Goal: Information Seeking & Learning: Learn about a topic

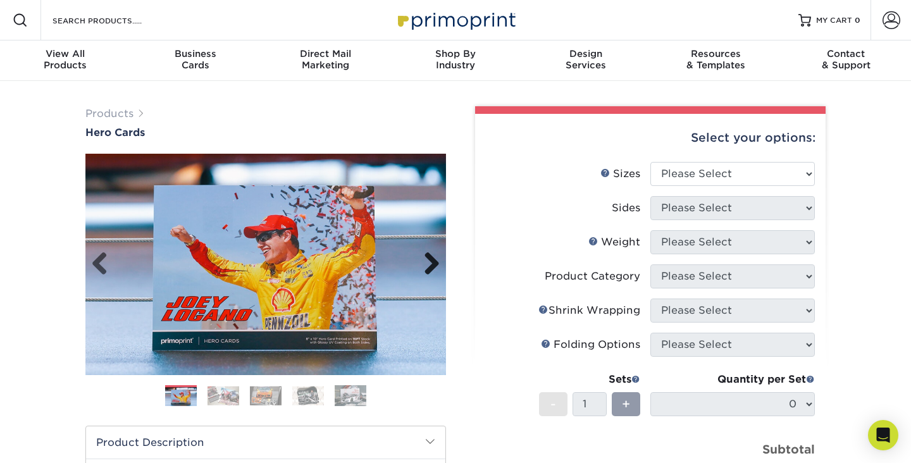
click at [438, 267] on link "Next" at bounding box center [426, 264] width 25 height 25
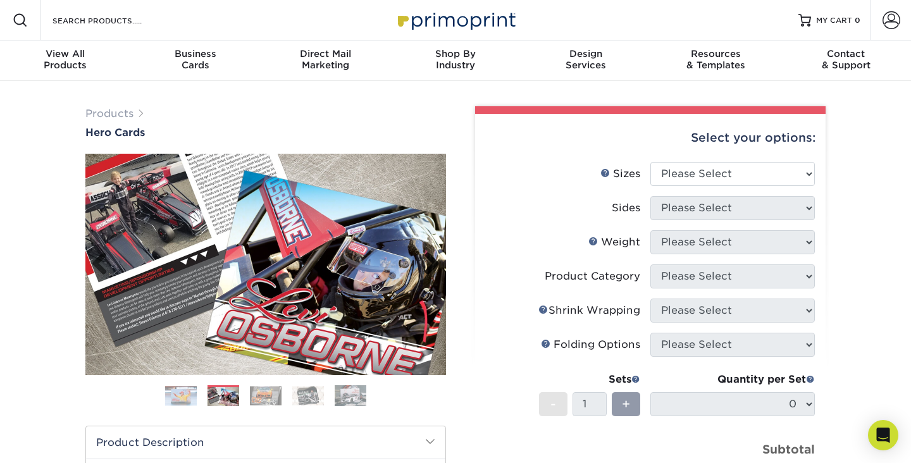
click at [431, 263] on link "Next" at bounding box center [426, 264] width 25 height 25
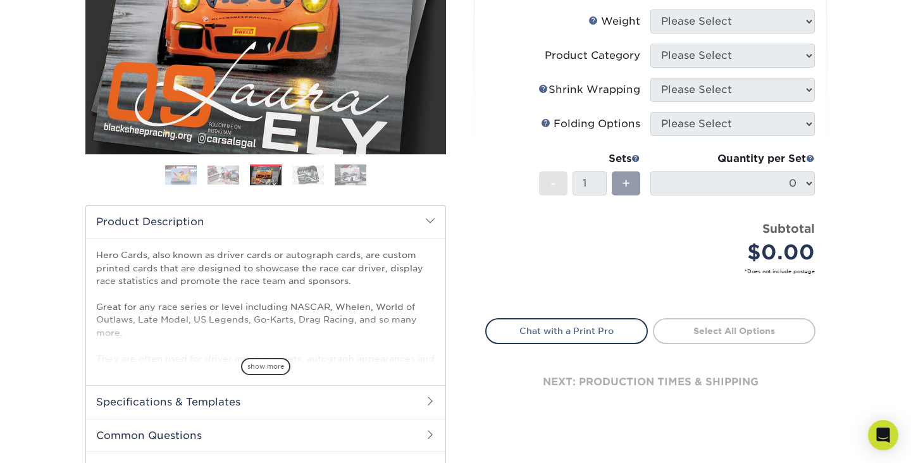
scroll to position [223, 0]
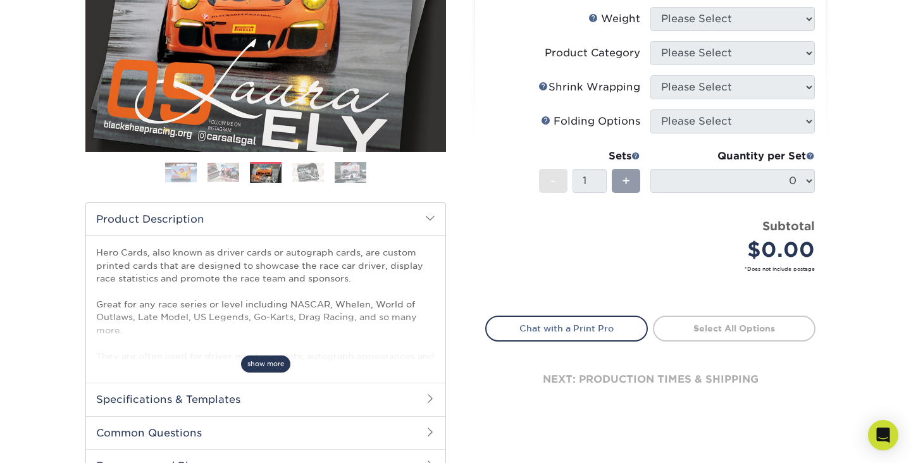
click at [268, 363] on span "show more" at bounding box center [265, 364] width 49 height 17
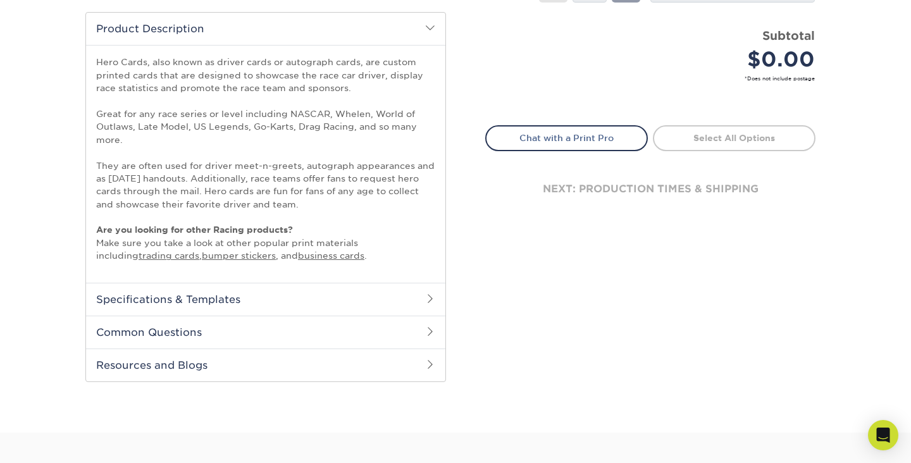
scroll to position [430, 0]
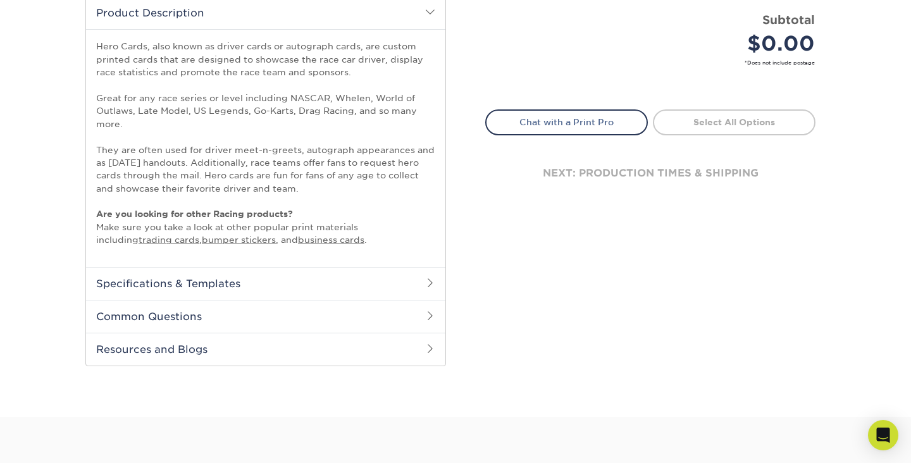
click at [289, 275] on h2 "Specifications & Templates" at bounding box center [265, 283] width 359 height 33
click at [179, 313] on link "See All Sizes" at bounding box center [169, 315] width 53 height 9
click at [422, 270] on h2 "Specifications & Templates" at bounding box center [265, 283] width 359 height 33
click at [423, 307] on h2 "Common Questions" at bounding box center [265, 316] width 359 height 33
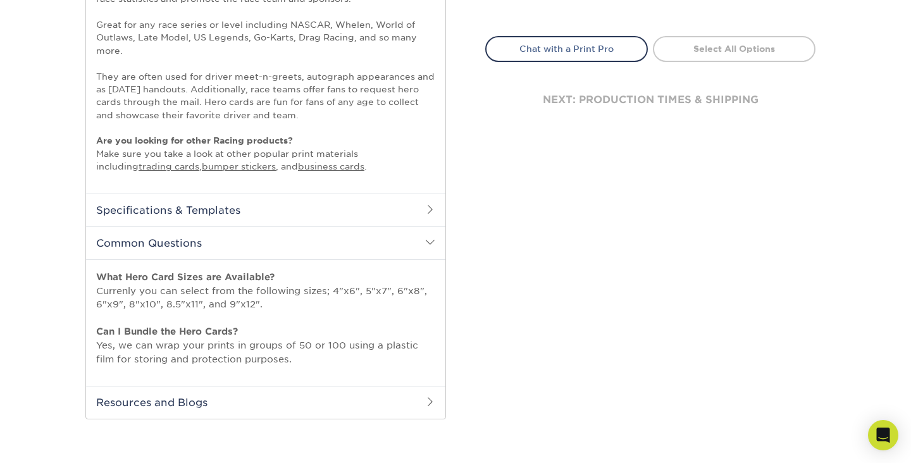
scroll to position [505, 0]
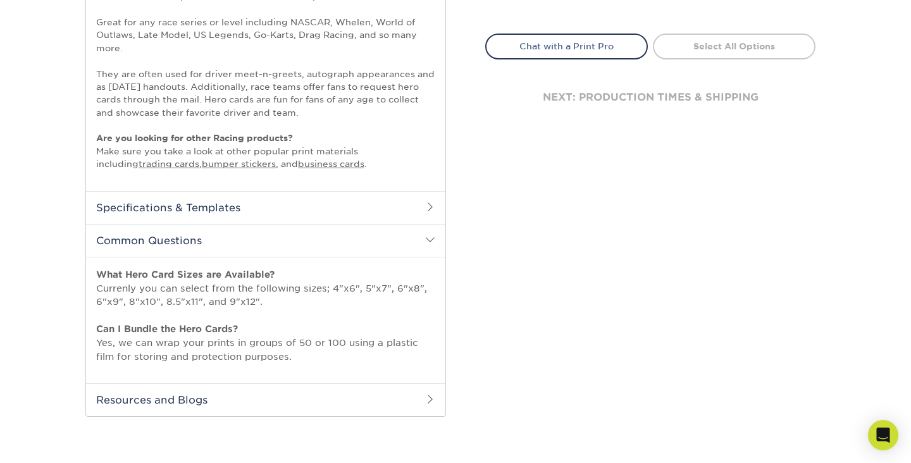
click at [351, 242] on h2 "Common Questions" at bounding box center [265, 240] width 359 height 33
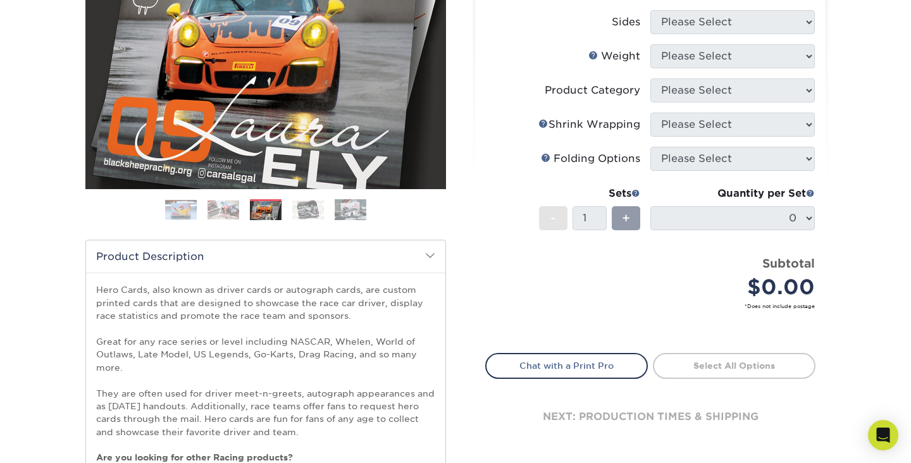
scroll to position [97, 0]
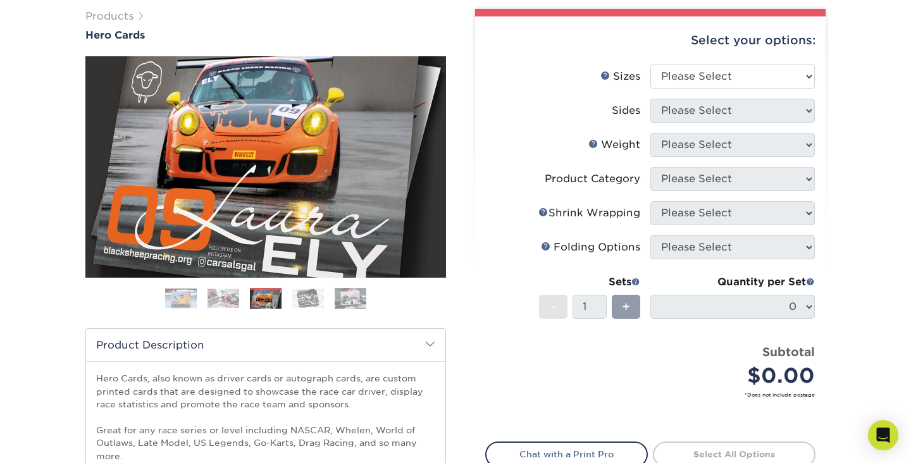
click at [309, 306] on img at bounding box center [308, 298] width 32 height 20
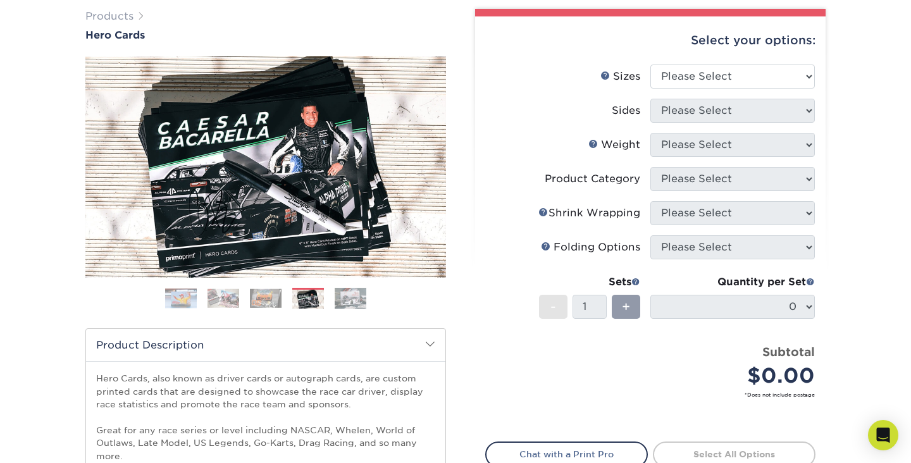
click at [349, 302] on img at bounding box center [351, 298] width 32 height 22
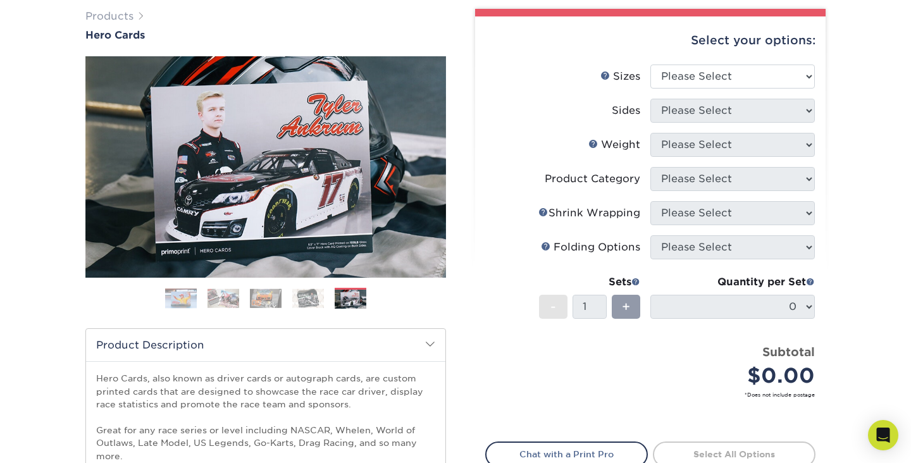
click at [306, 294] on img at bounding box center [308, 298] width 32 height 20
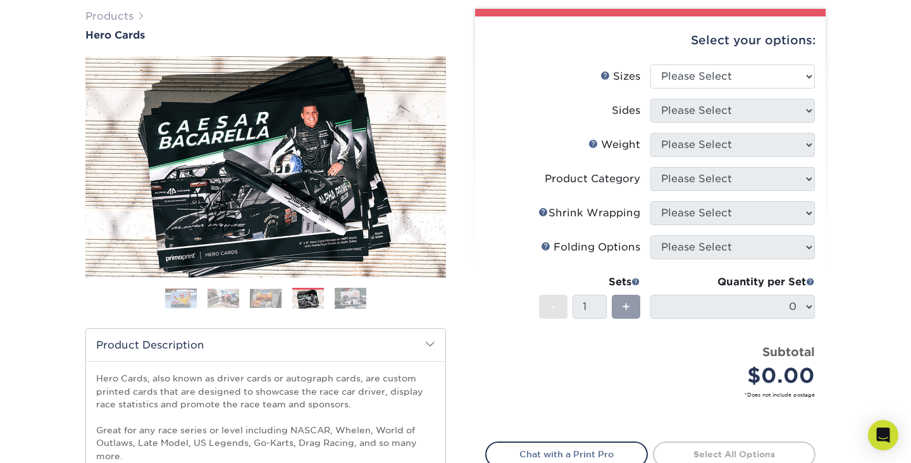
click at [351, 292] on img at bounding box center [351, 298] width 32 height 22
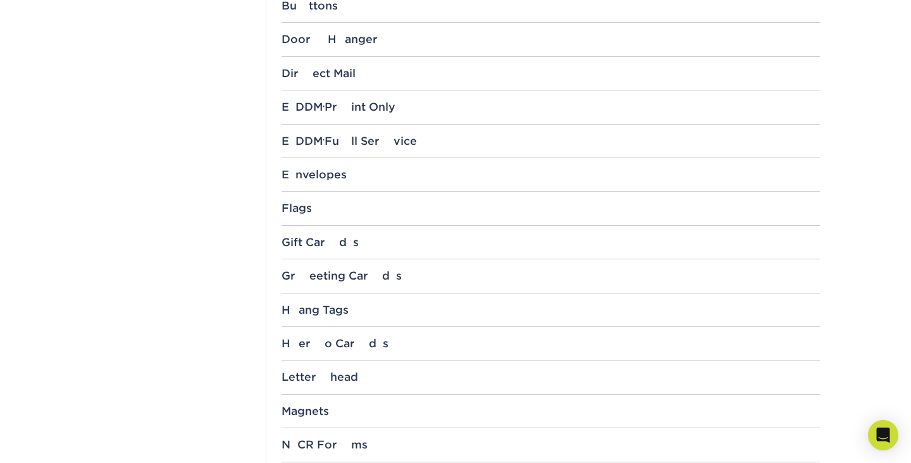
scroll to position [819, 0]
click at [337, 336] on div "Hero Cards" at bounding box center [551, 341] width 538 height 13
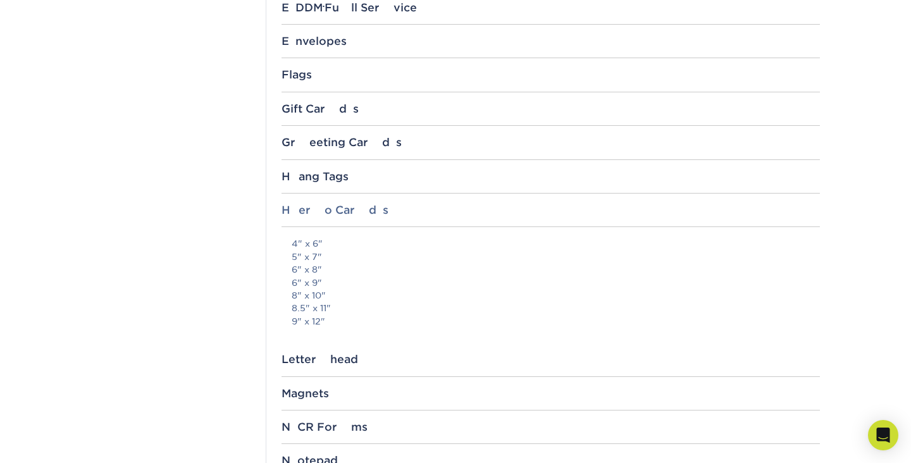
scroll to position [960, 0]
